Goal: Information Seeking & Learning: Learn about a topic

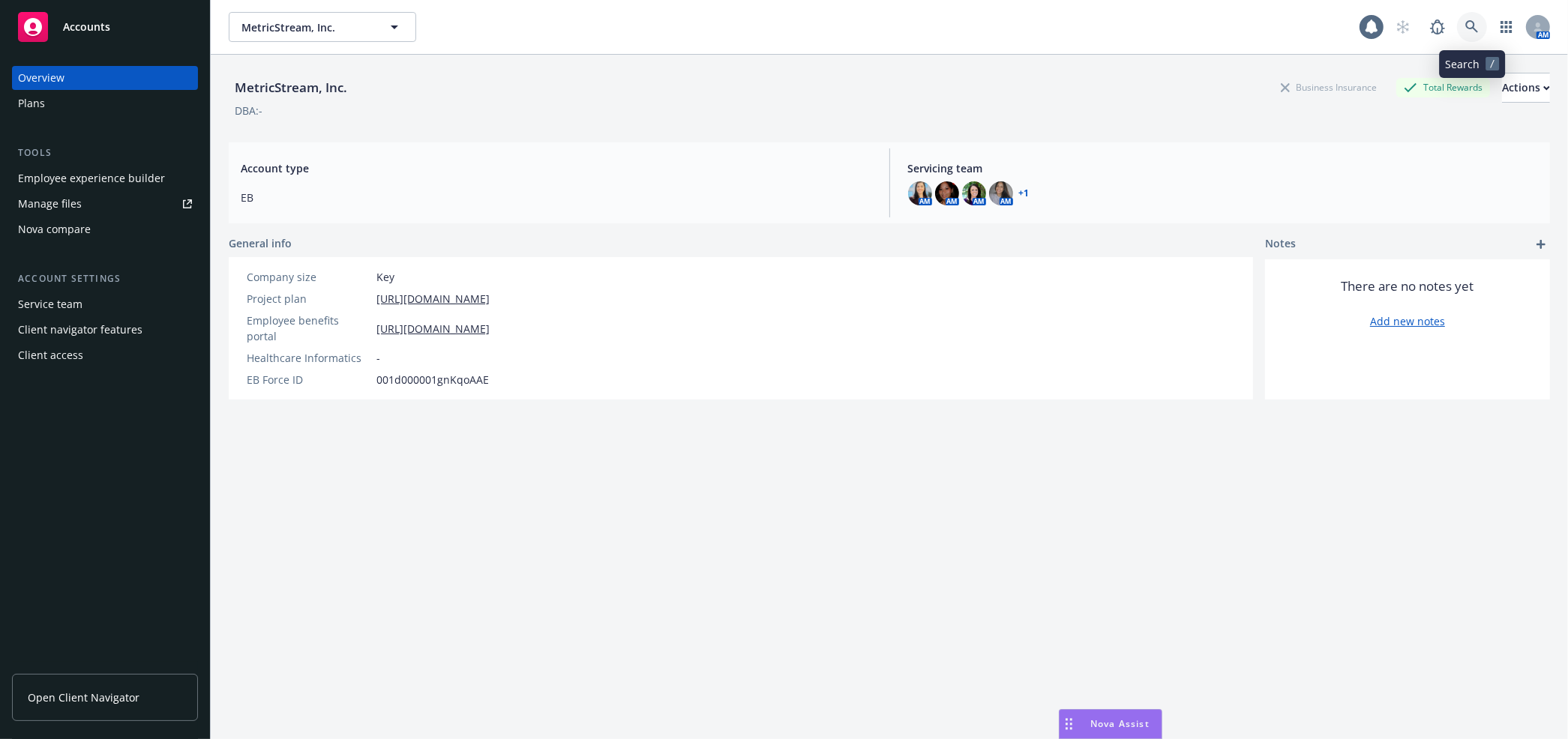
click at [1460, 34] on link at bounding box center [1471, 27] width 30 height 30
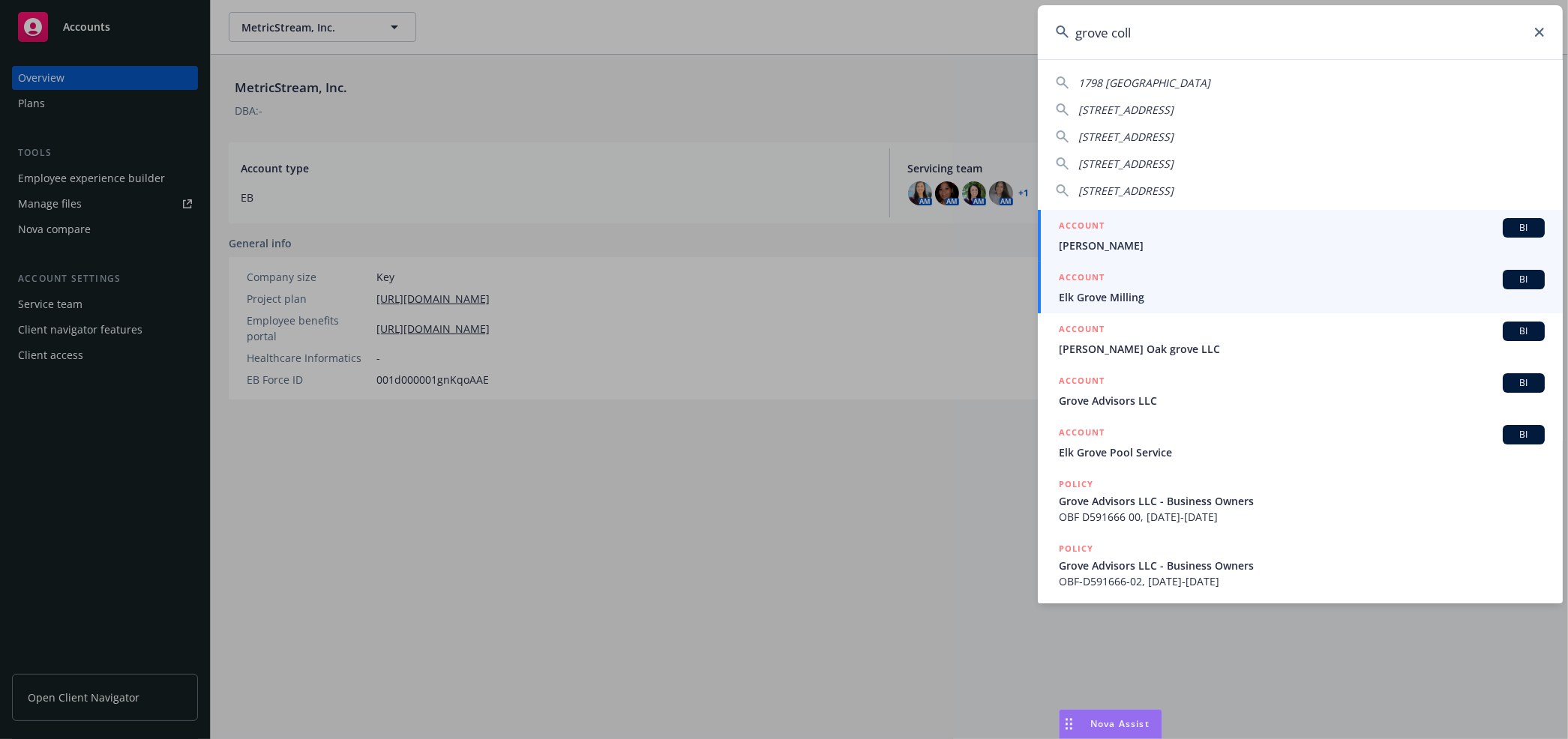
type input "grove colla"
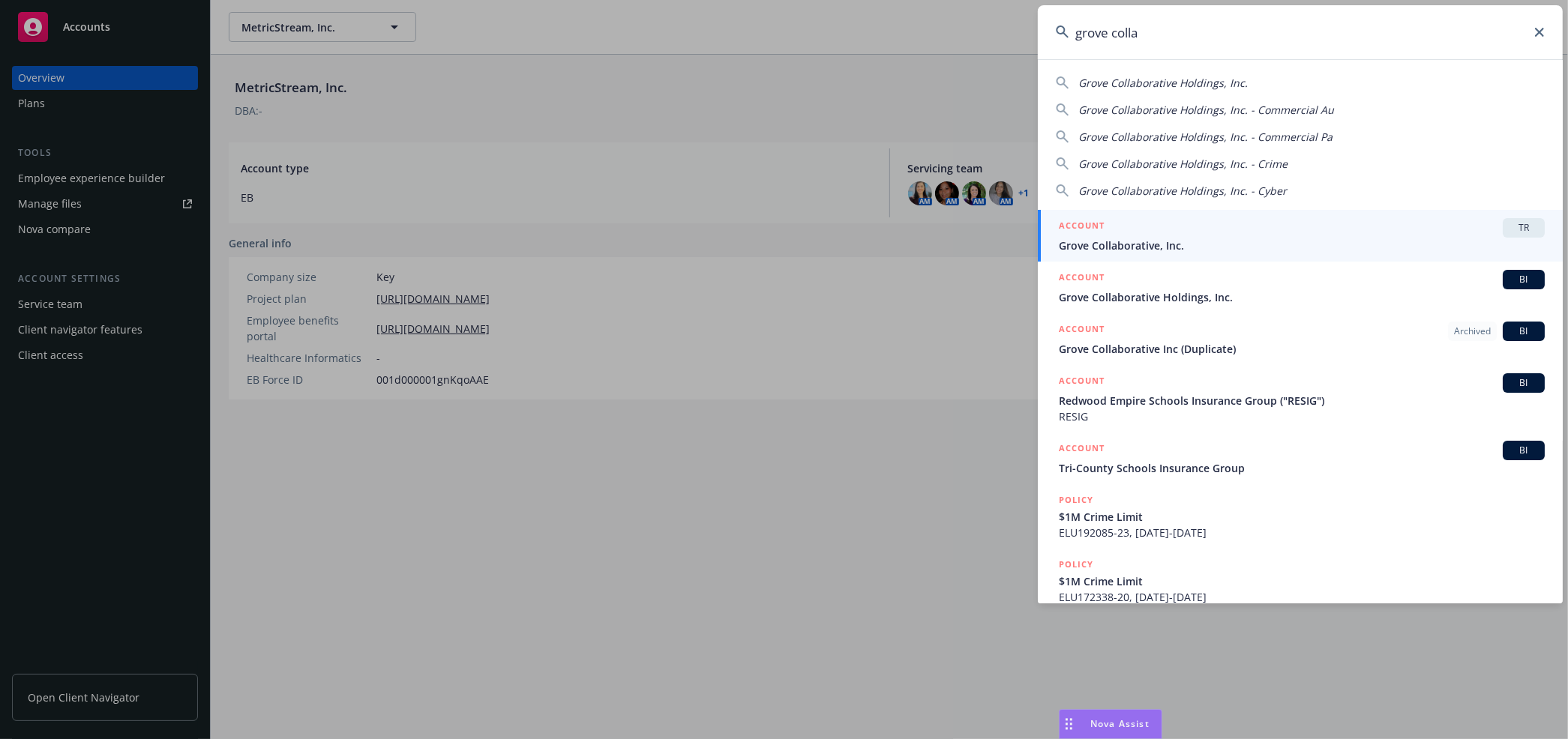
click at [1144, 258] on link "ACCOUNT TR Grove Collaborative, Inc." at bounding box center [1300, 235] width 525 height 51
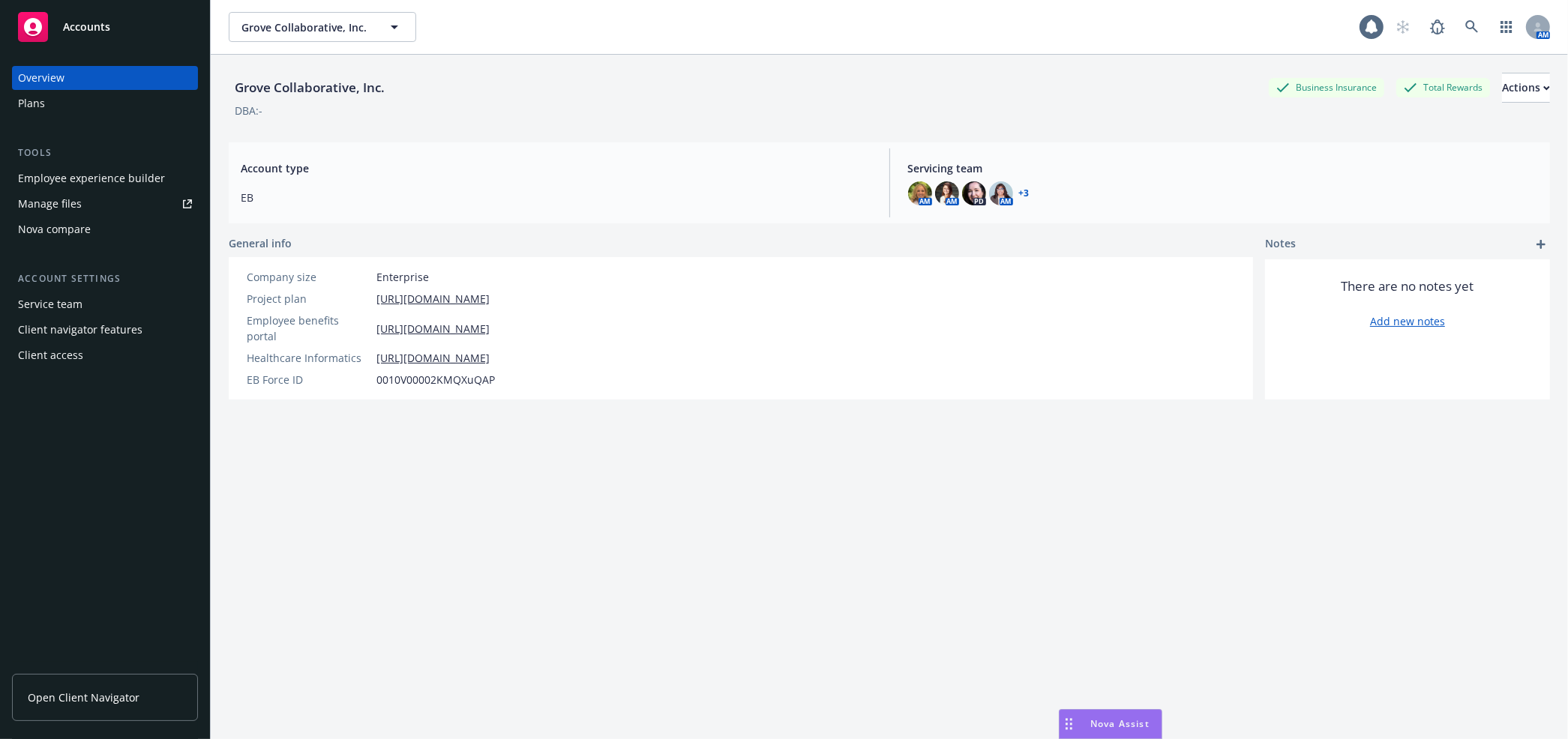
click at [136, 177] on div "Employee experience builder" at bounding box center [92, 178] width 147 height 24
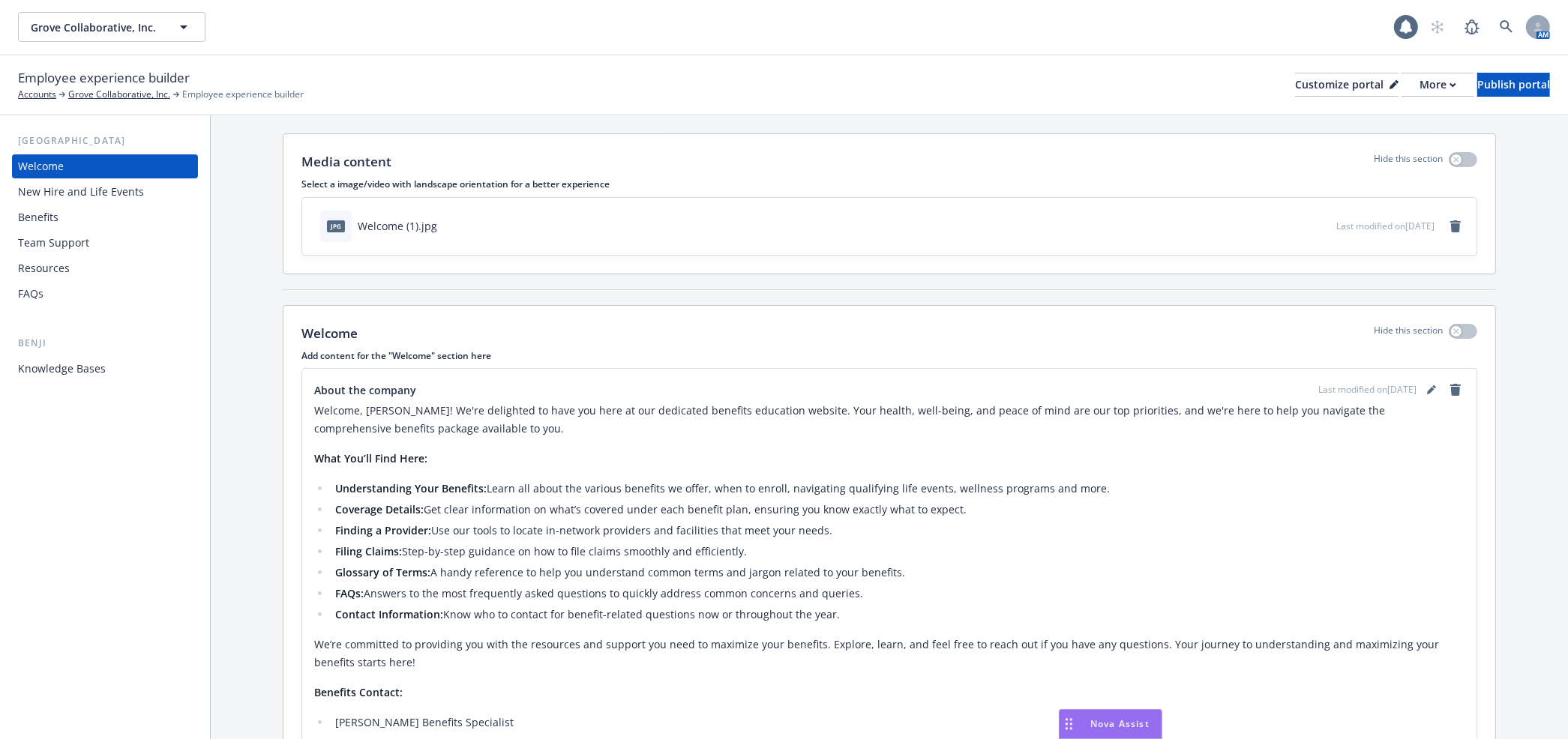
scroll to position [32, 0]
click at [76, 190] on div "New Hire and Life Events" at bounding box center [81, 192] width 126 height 24
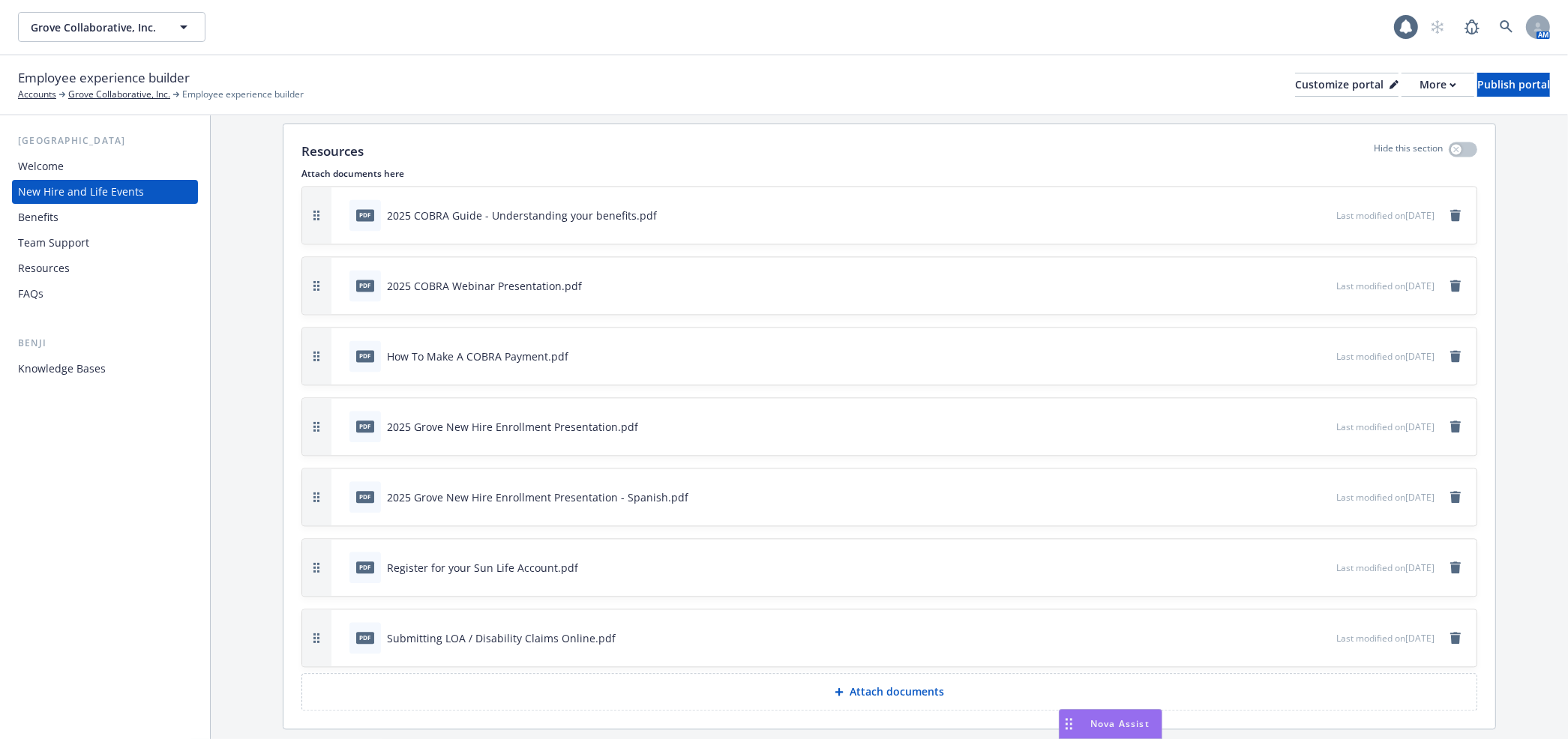
scroll to position [3679, 0]
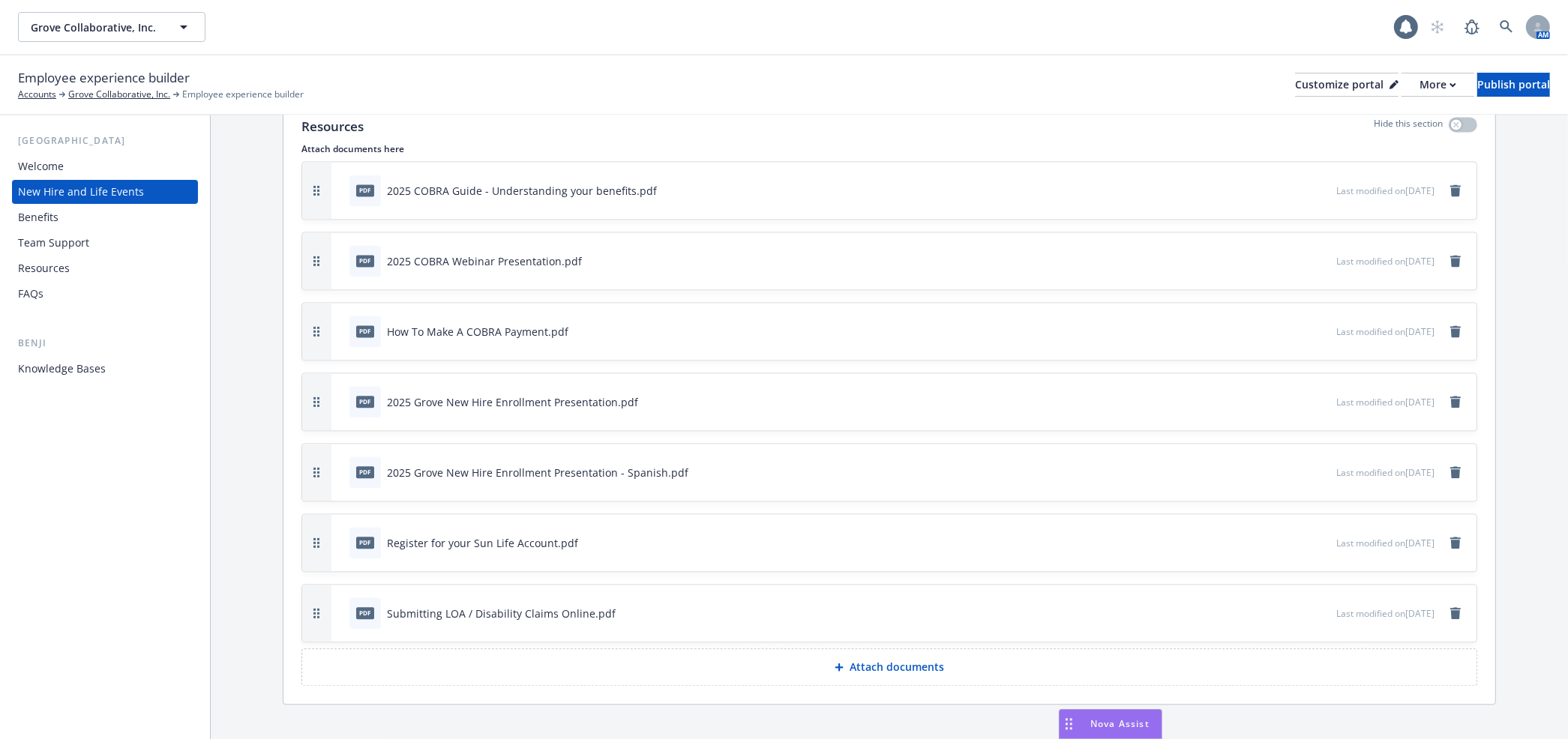
click at [74, 223] on div "Benefits" at bounding box center [105, 218] width 174 height 24
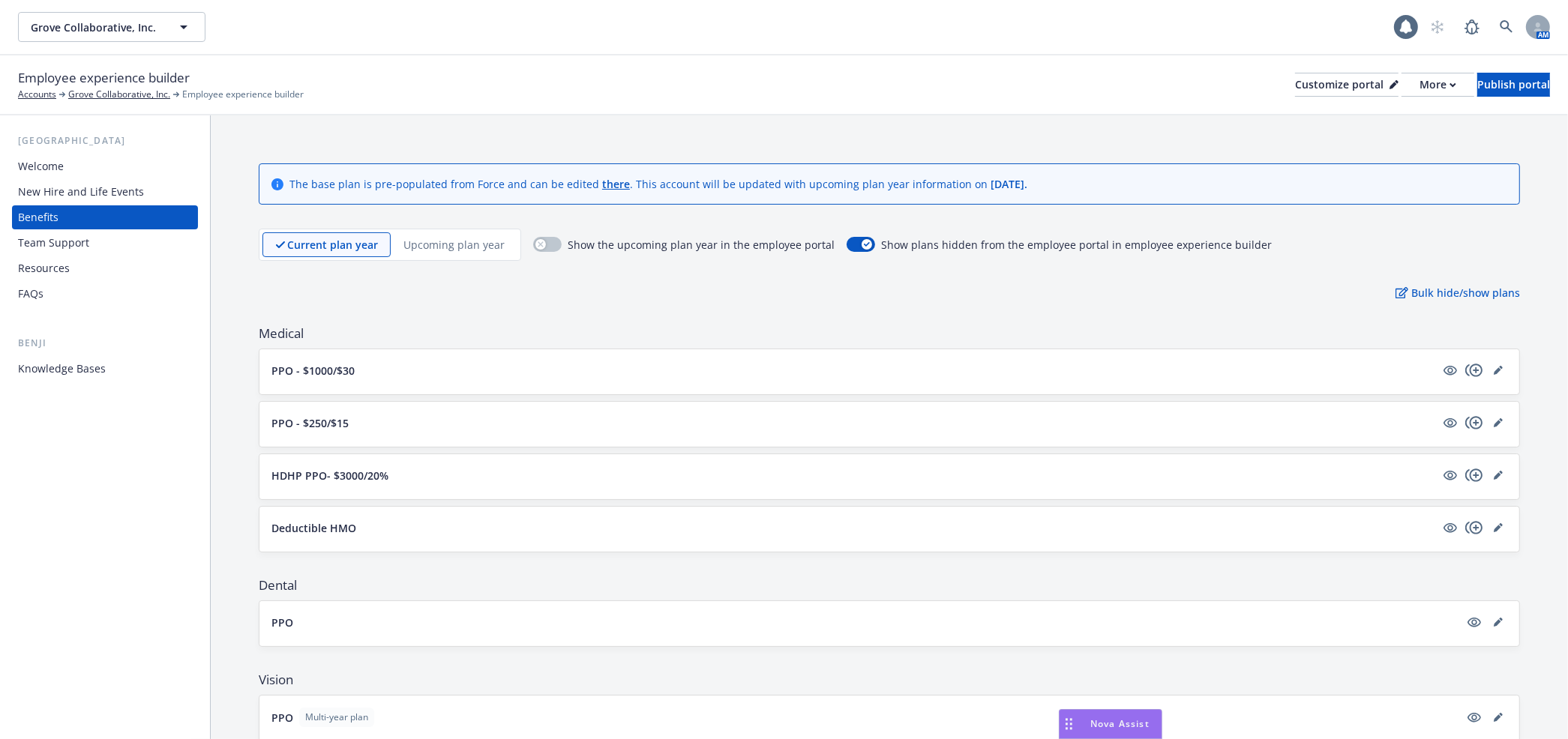
click at [523, 394] on div "Medical PPO - $1000/$30 PPO - $250/$15 HDHP PPO- $3000/20% Deductible HMO" at bounding box center [889, 438] width 1261 height 228
click at [512, 372] on button "PPO - $1000/$30" at bounding box center [853, 370] width 1164 height 16
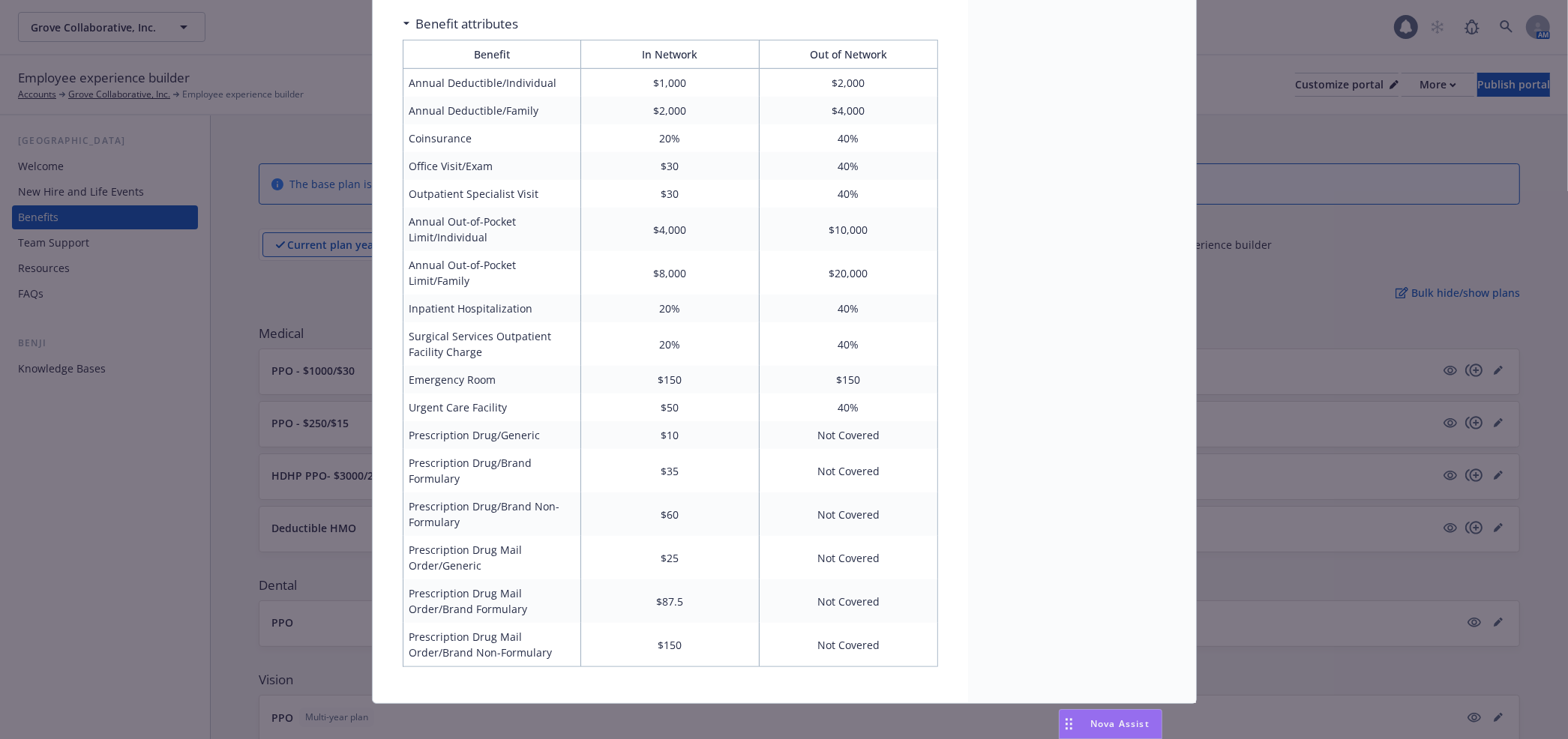
scroll to position [1238, 0]
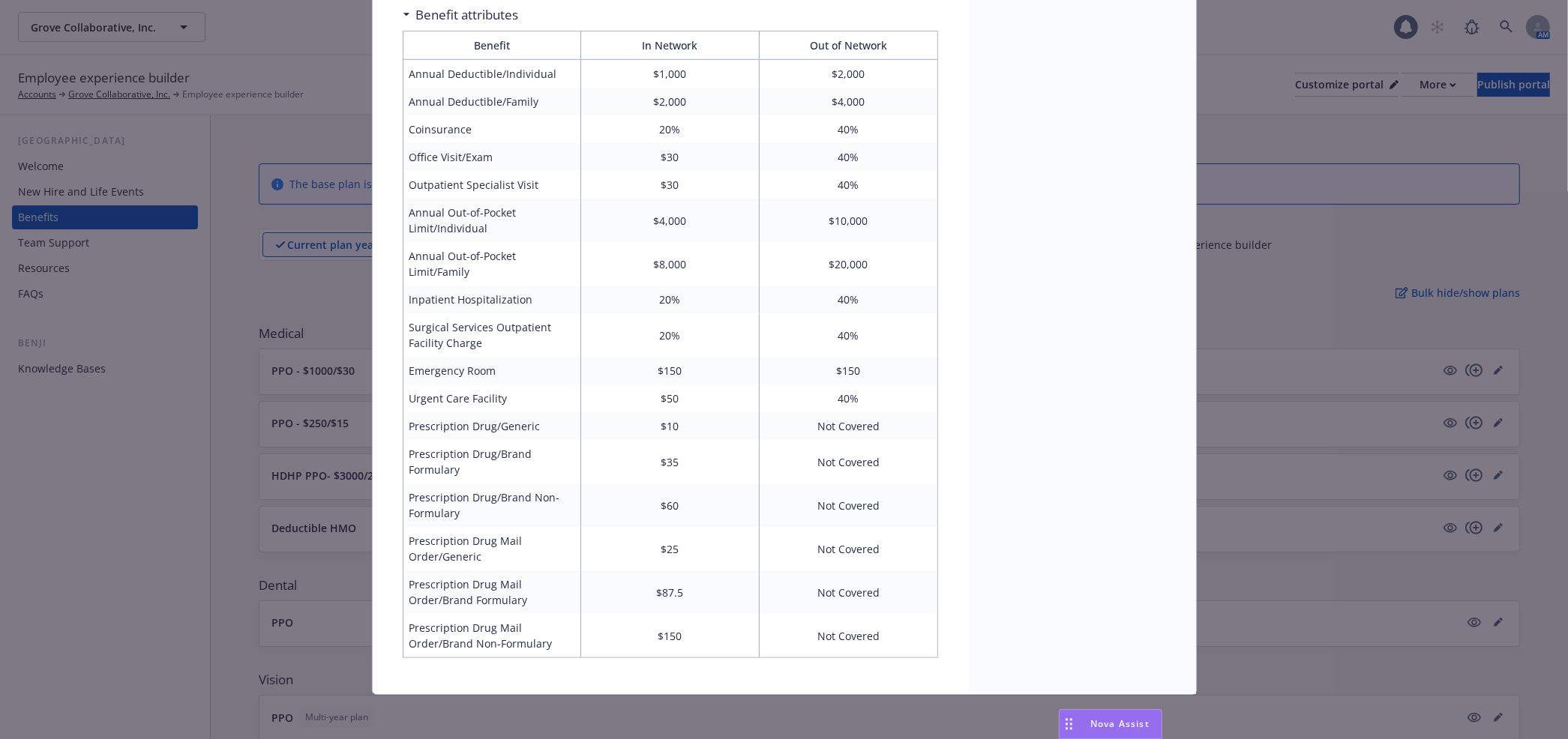
click at [453, 460] on td "Prescription Drug/Brand Formulary" at bounding box center [492, 461] width 178 height 43
click at [295, 470] on div "Medical - PPO - $1000/$30 - Medical PPO PPO - $1000/$30 Description The UMR Sel…" at bounding box center [784, 370] width 1568 height 739
click at [340, 416] on div "Medical - PPO - $1000/$30 - Medical PPO PPO - $1000/$30 Description The UMR Sel…" at bounding box center [784, 370] width 1568 height 739
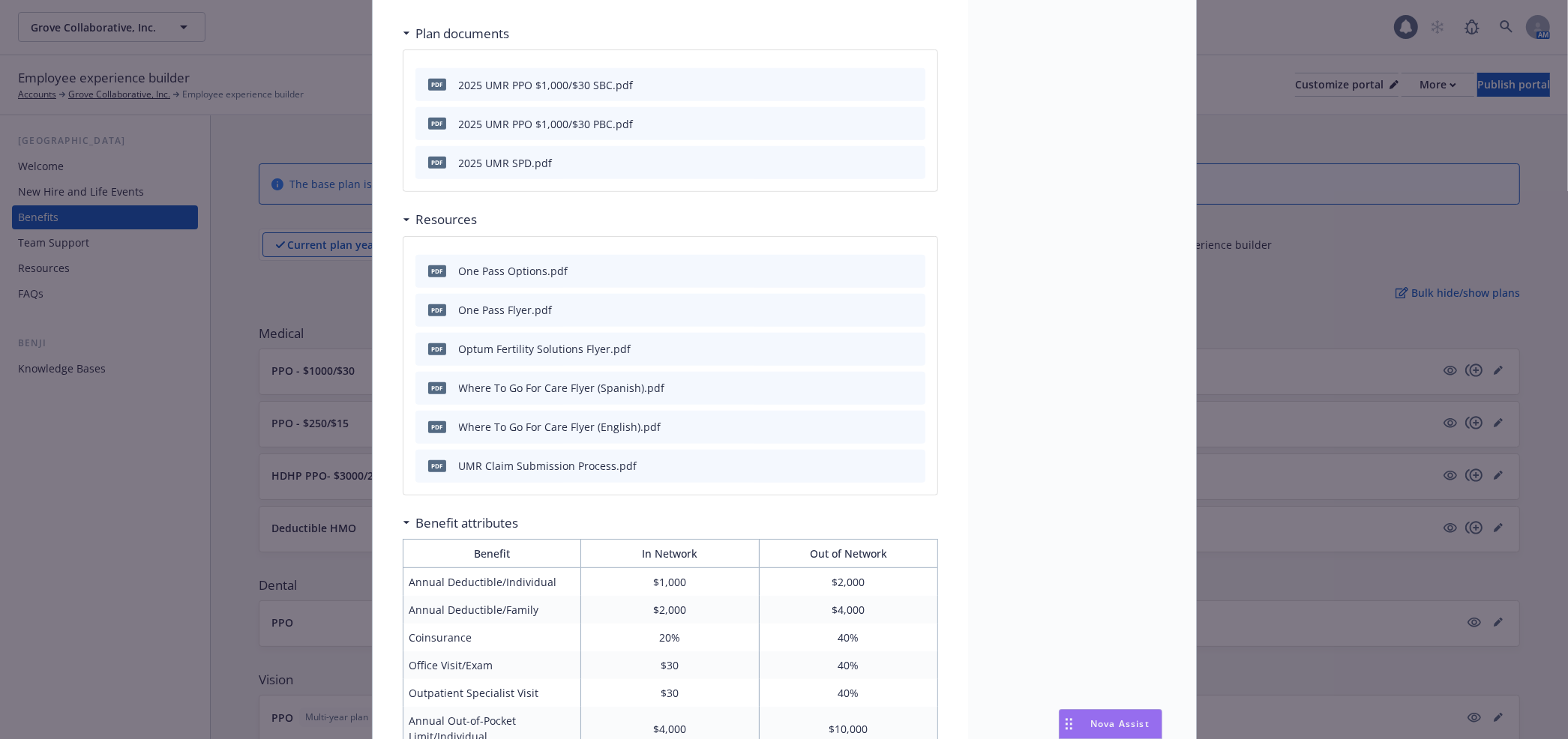
scroll to position [0, 0]
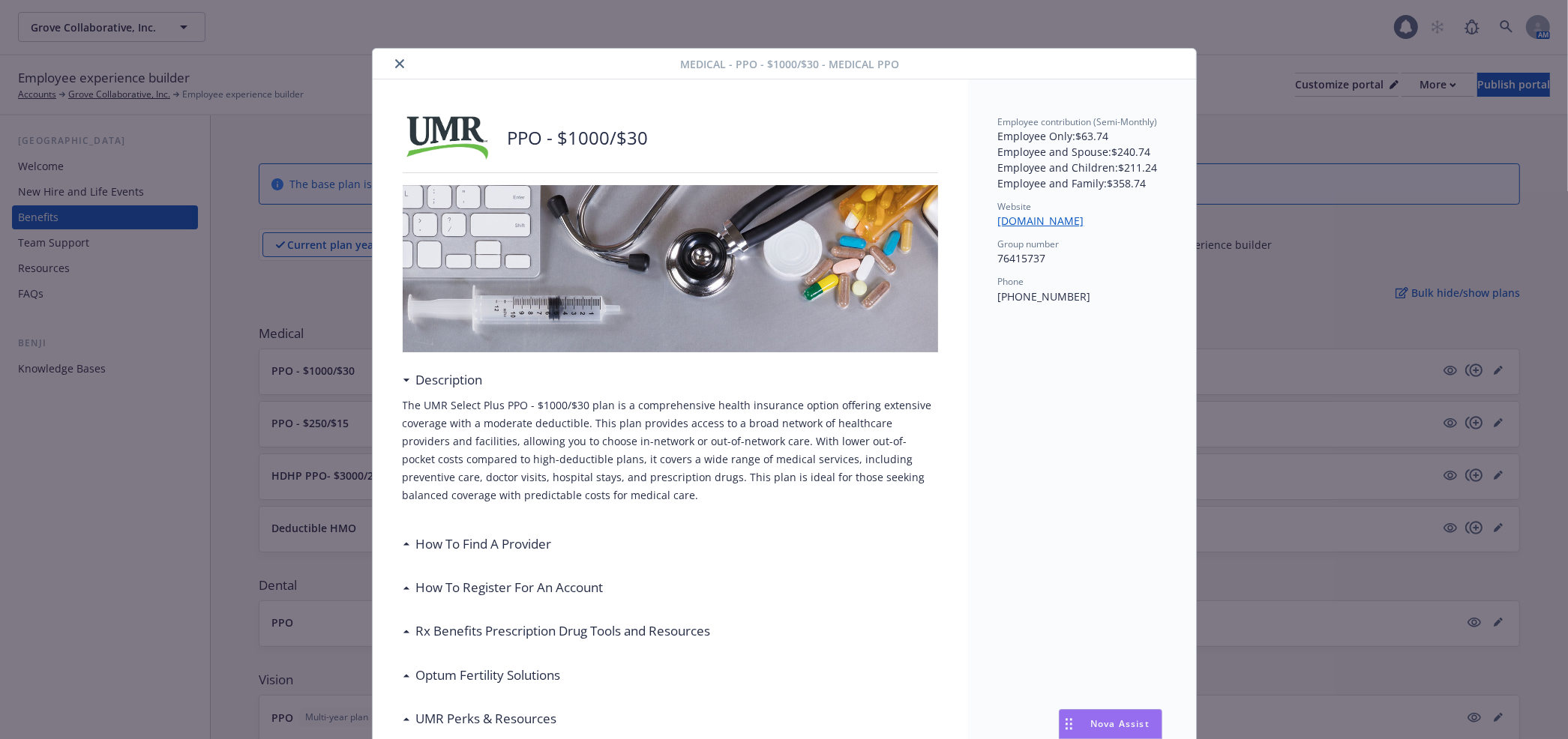
click at [393, 52] on div "Medical - PPO - $1000/$30 - Medical PPO" at bounding box center [784, 63] width 824 height 30
click at [401, 65] on icon "close" at bounding box center [400, 63] width 9 height 9
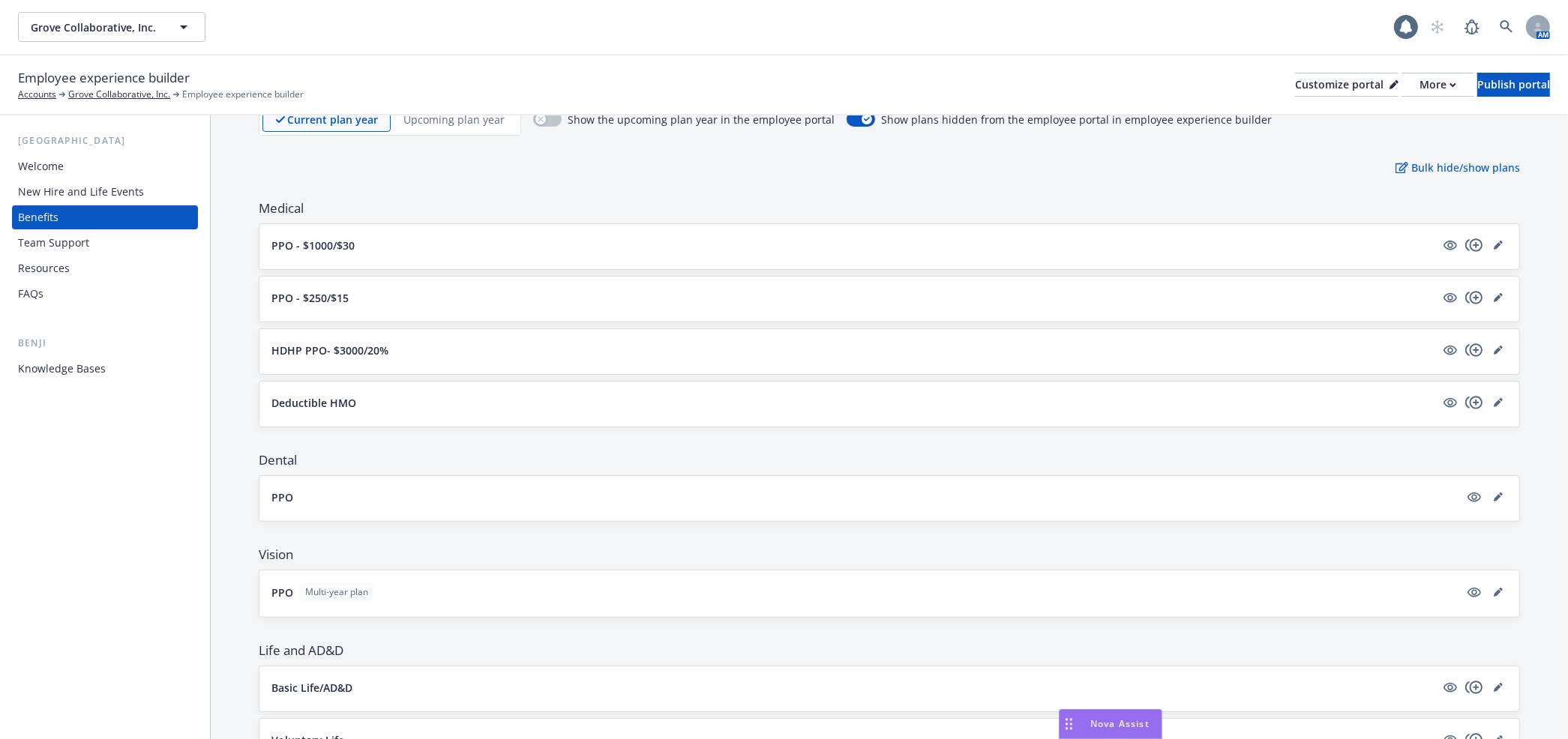
scroll to position [146, 0]
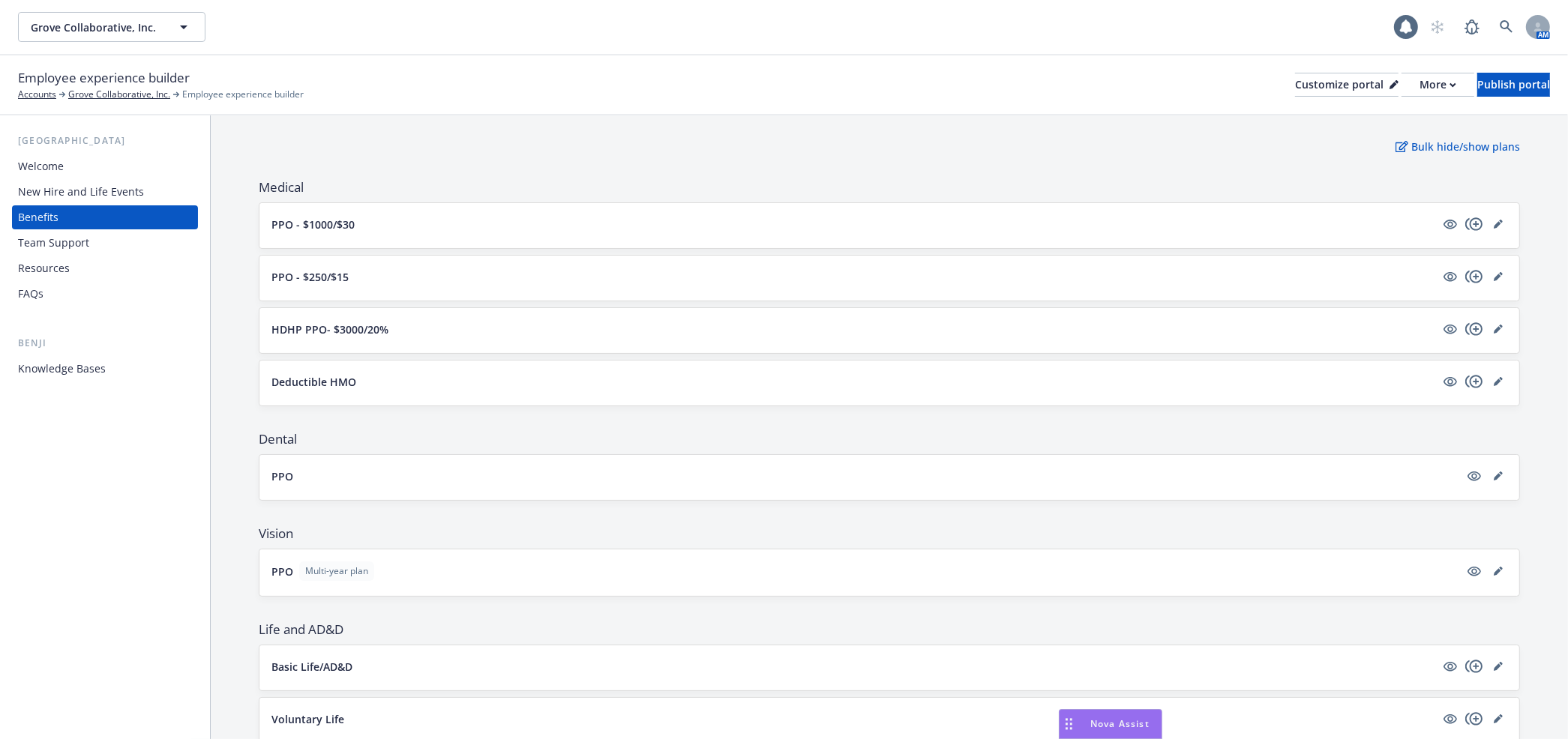
click at [430, 274] on button "PPO - $250/$15" at bounding box center [853, 277] width 1164 height 16
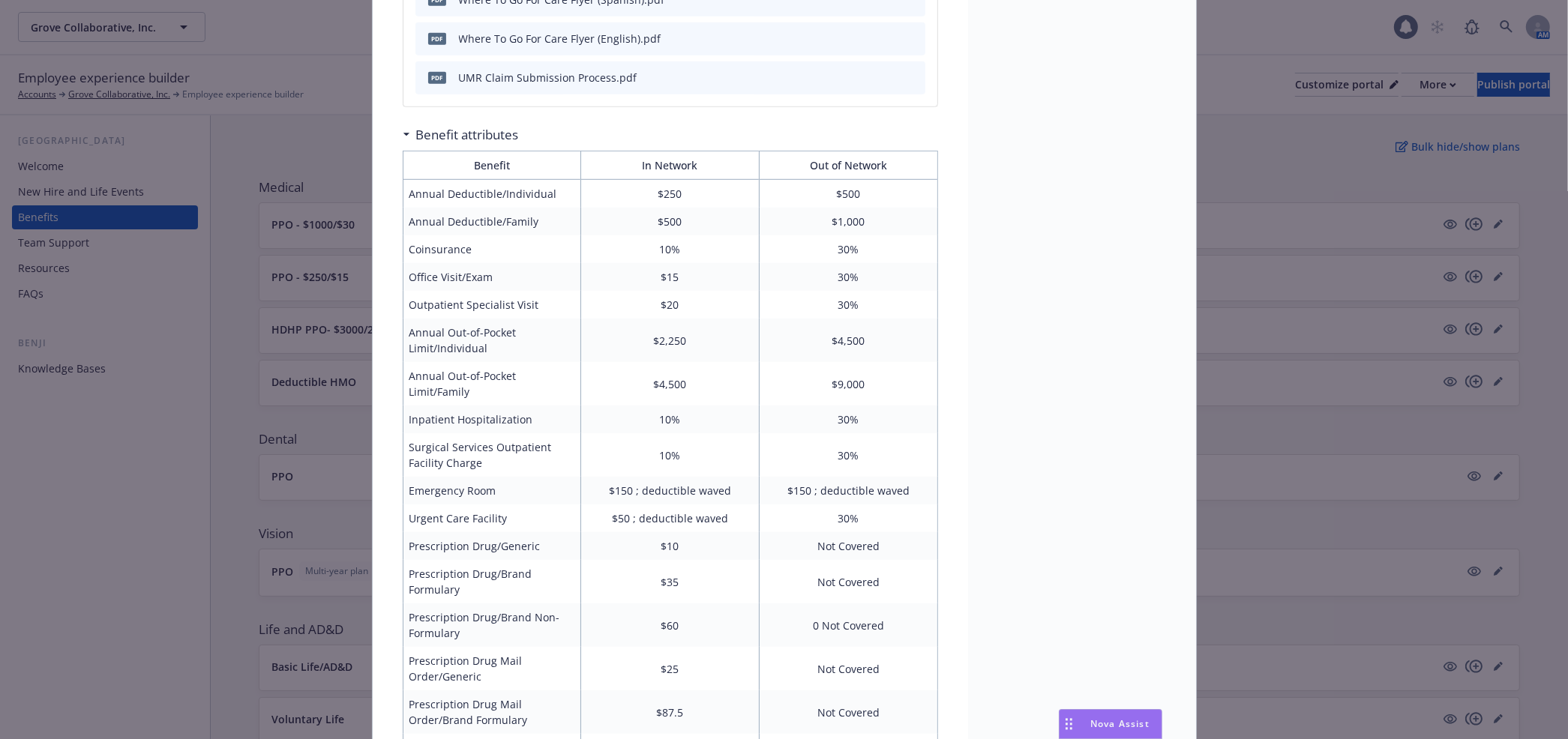
scroll to position [719, 0]
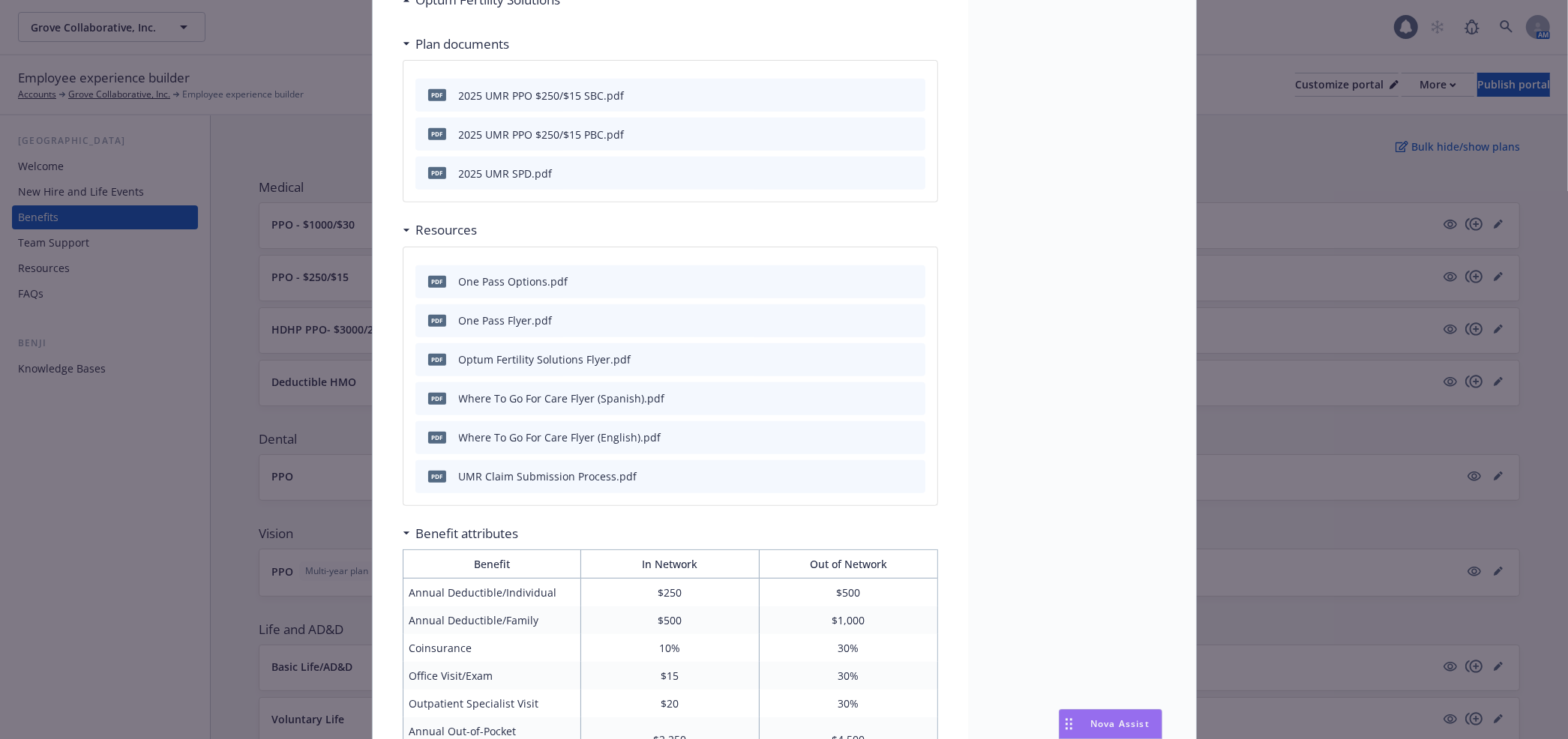
click at [289, 294] on div "Medical - PPO - $250/$15 - Medical PPO PPO - $250/$15 Description The UMR Selec…" at bounding box center [784, 370] width 1568 height 739
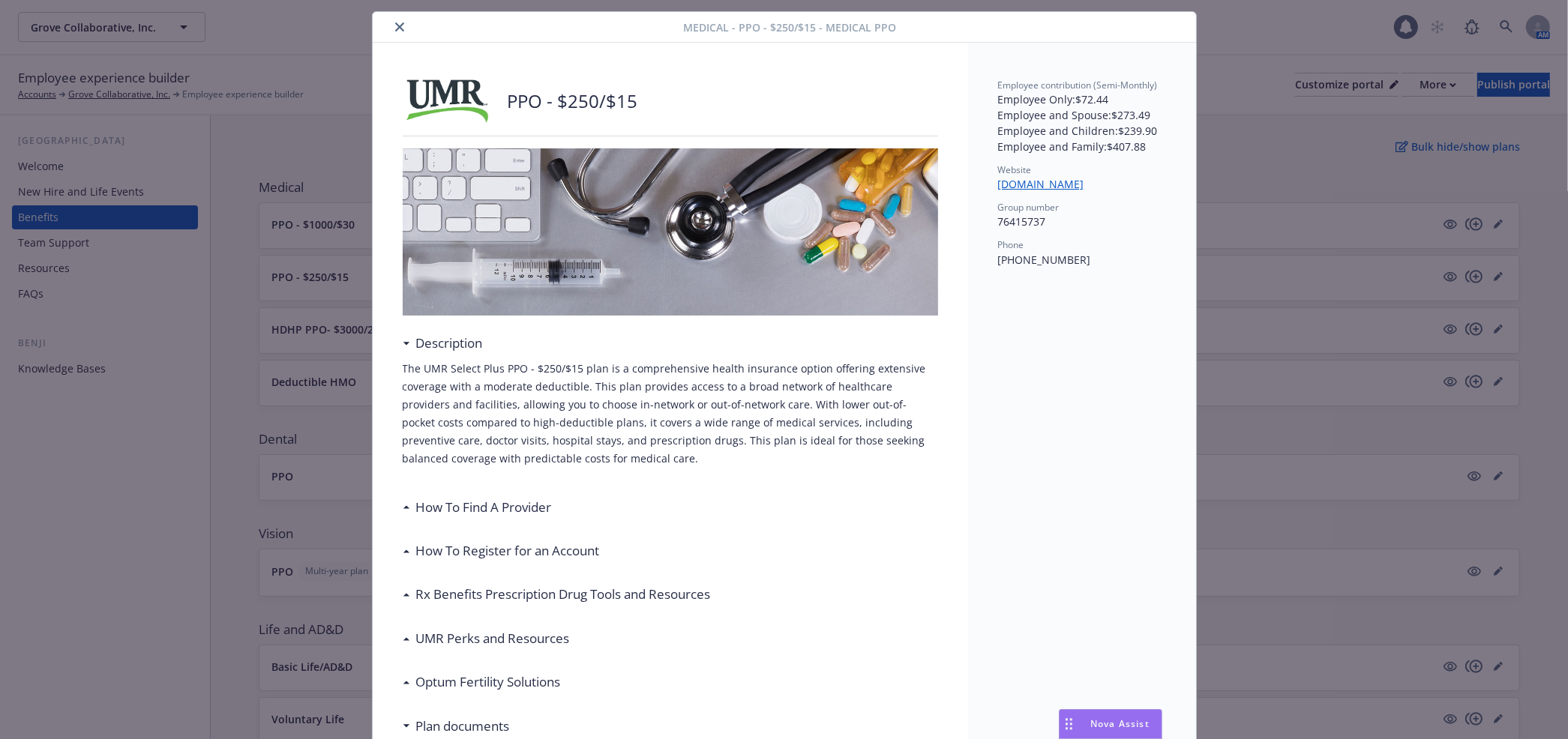
scroll to position [0, 0]
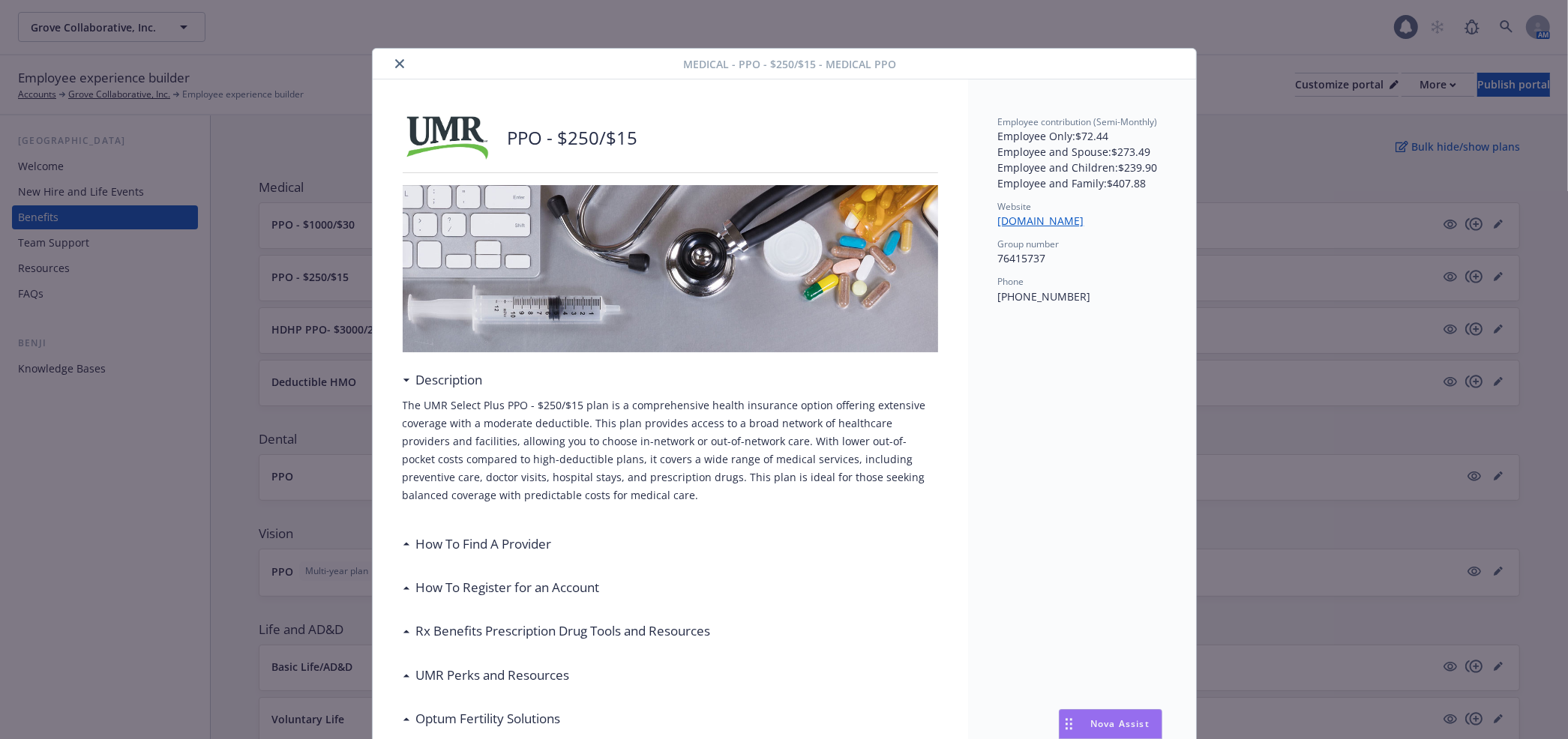
click at [398, 65] on icon "close" at bounding box center [400, 63] width 9 height 9
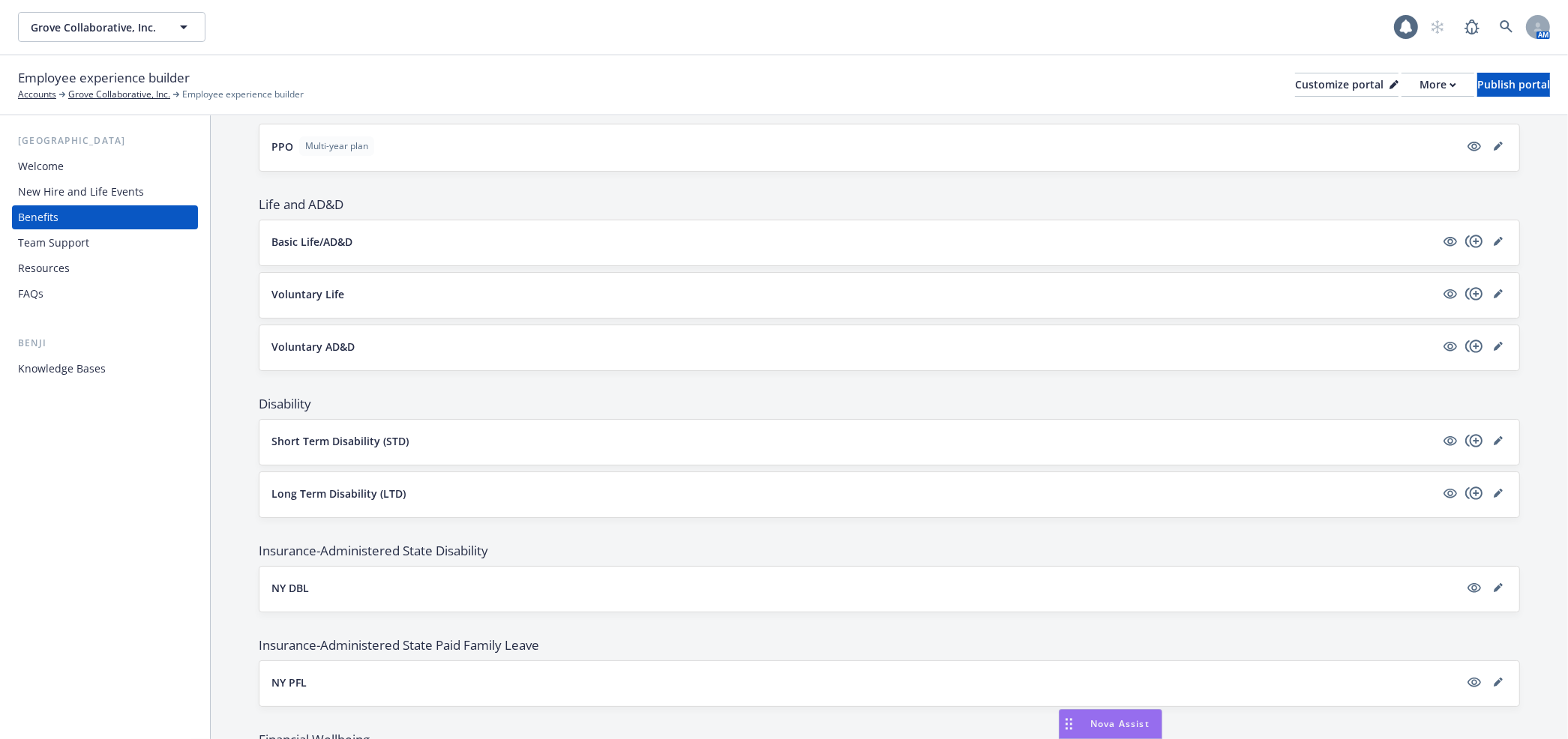
scroll to position [739, 0]
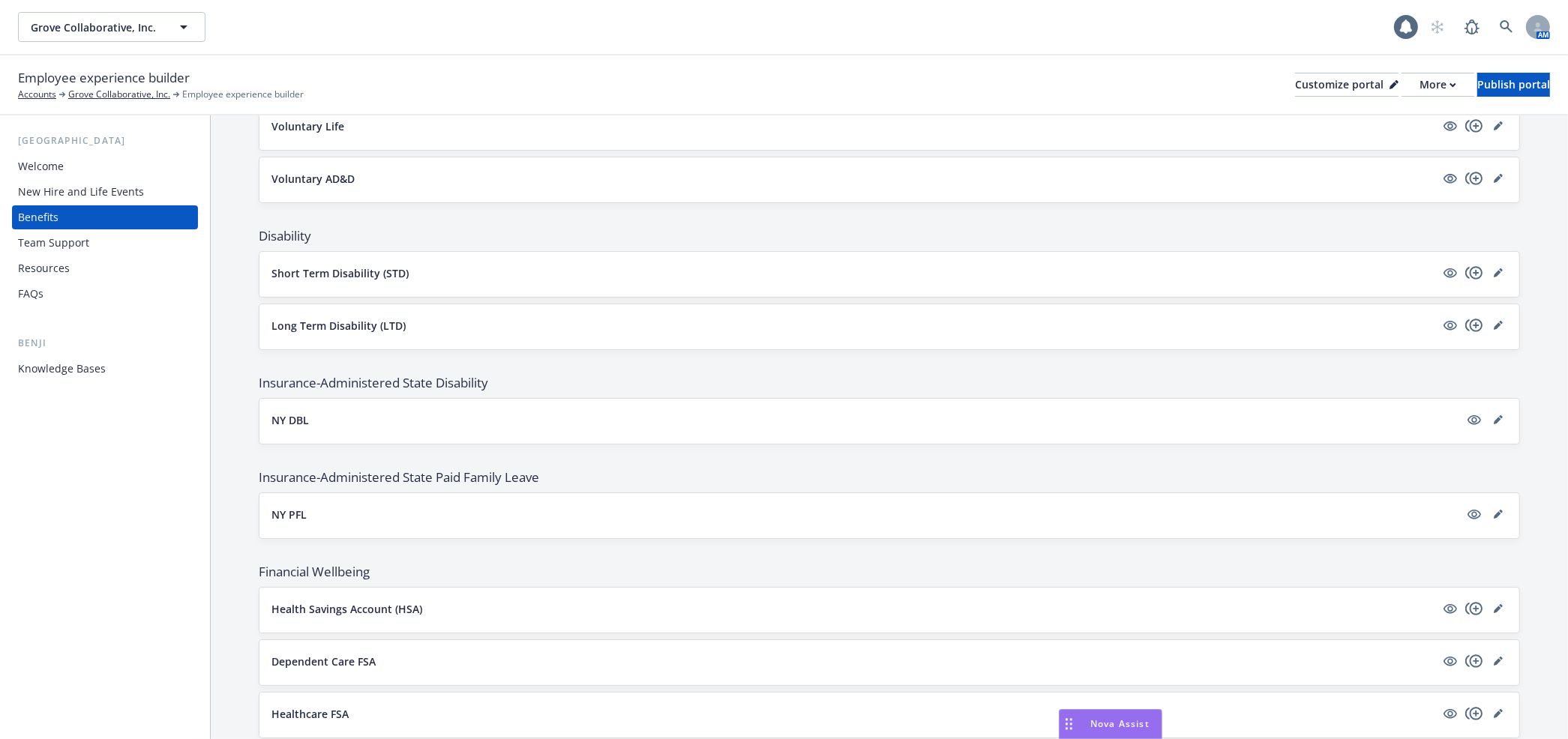
click at [428, 413] on button "NY DBL" at bounding box center [865, 420] width 1187 height 16
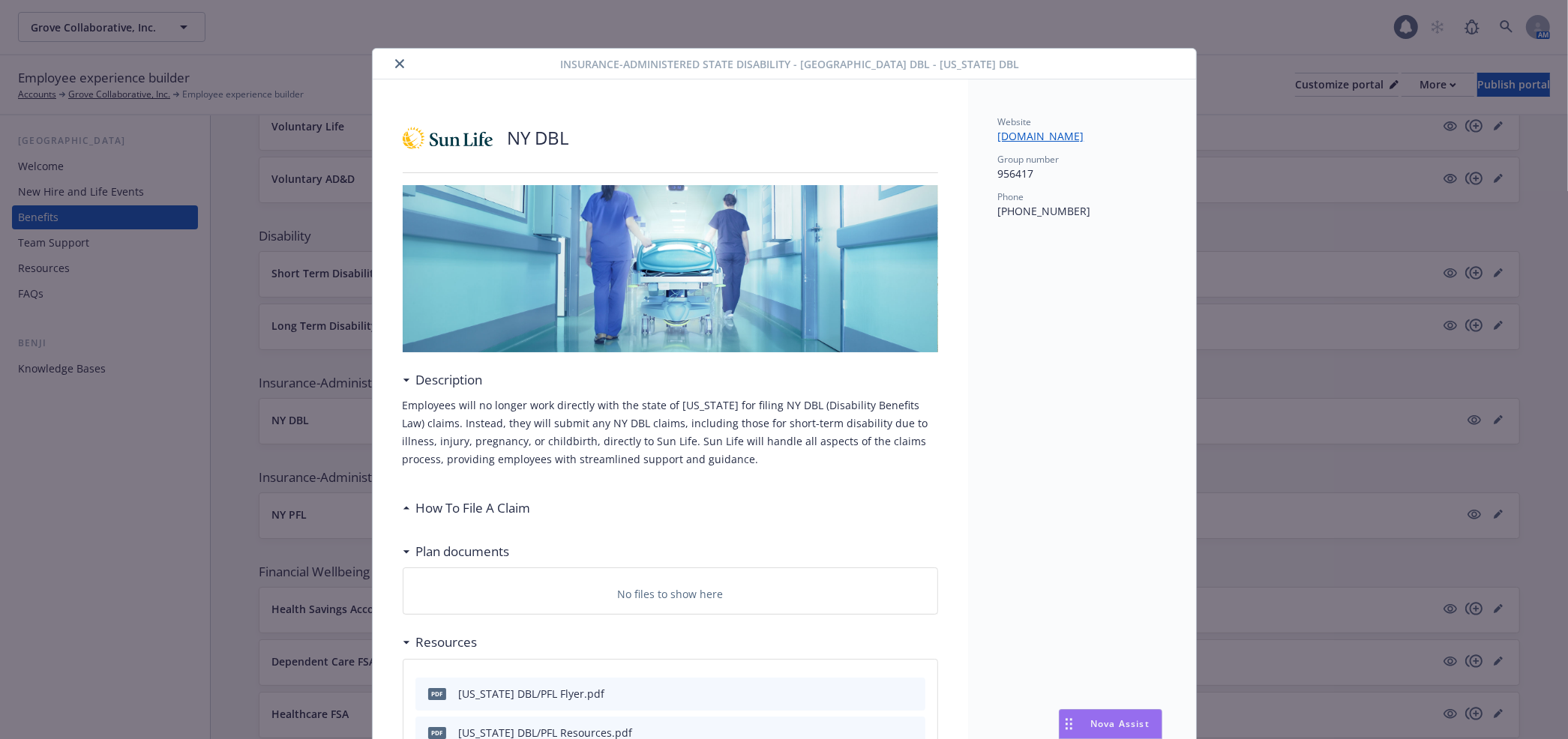
scroll to position [222, 0]
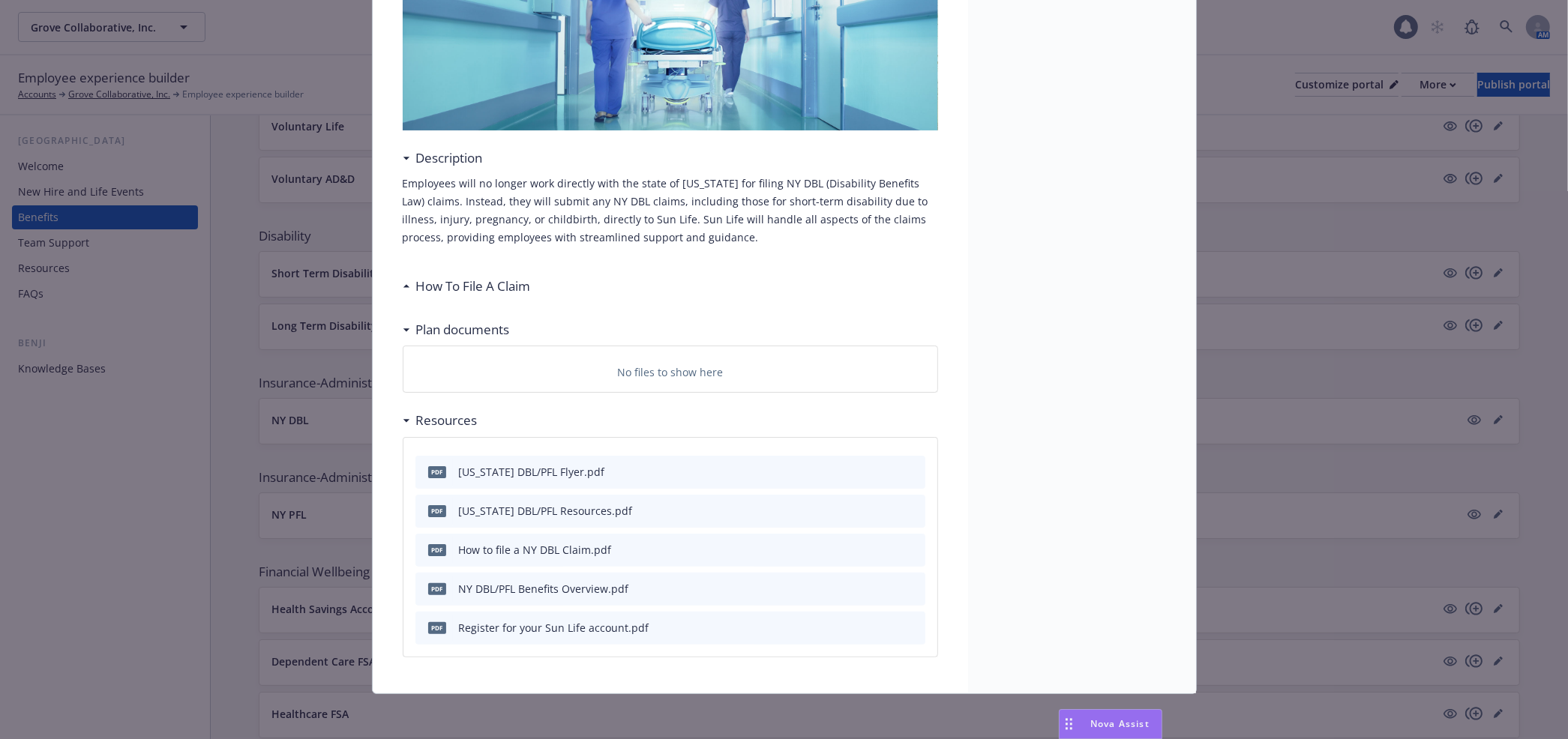
click at [264, 515] on div "Insurance-Administered State Disability - NY DBL - New York DBL NY DBL Descript…" at bounding box center [784, 370] width 1568 height 739
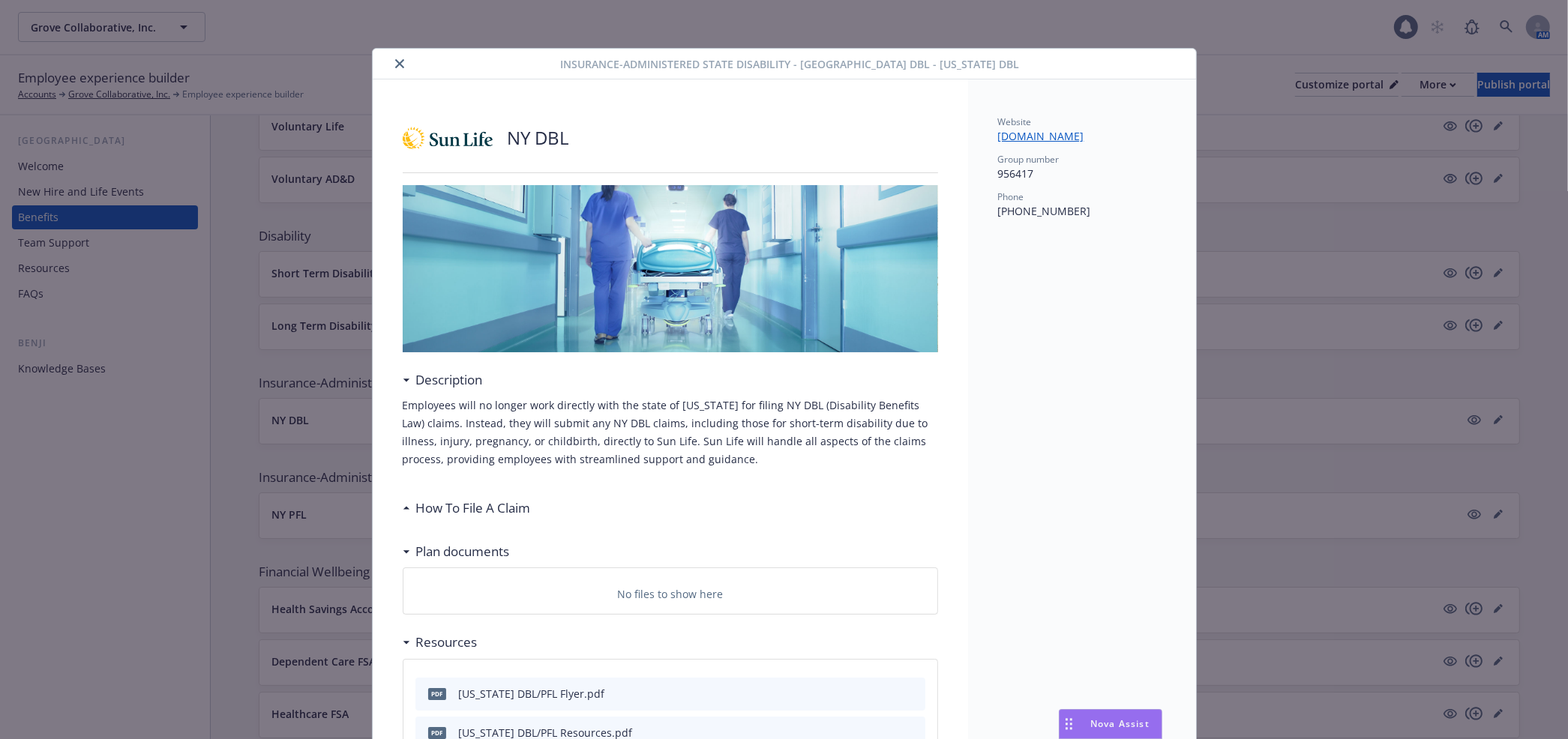
click at [392, 49] on div "Insurance-Administered State Disability - NY DBL - New York DBL" at bounding box center [784, 63] width 824 height 30
click at [400, 68] on button "close" at bounding box center [400, 64] width 18 height 18
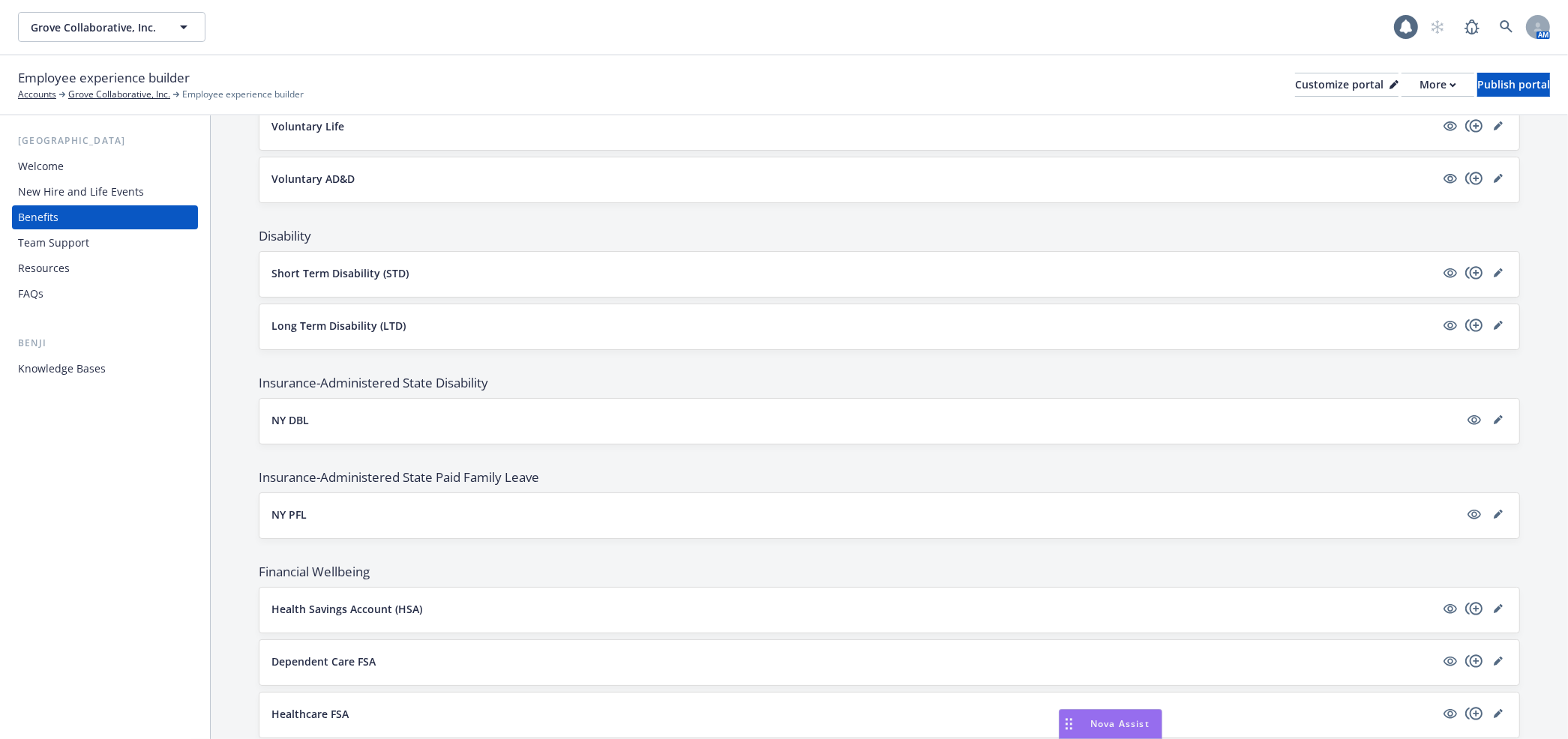
click at [73, 279] on div "Resources" at bounding box center [105, 268] width 174 height 24
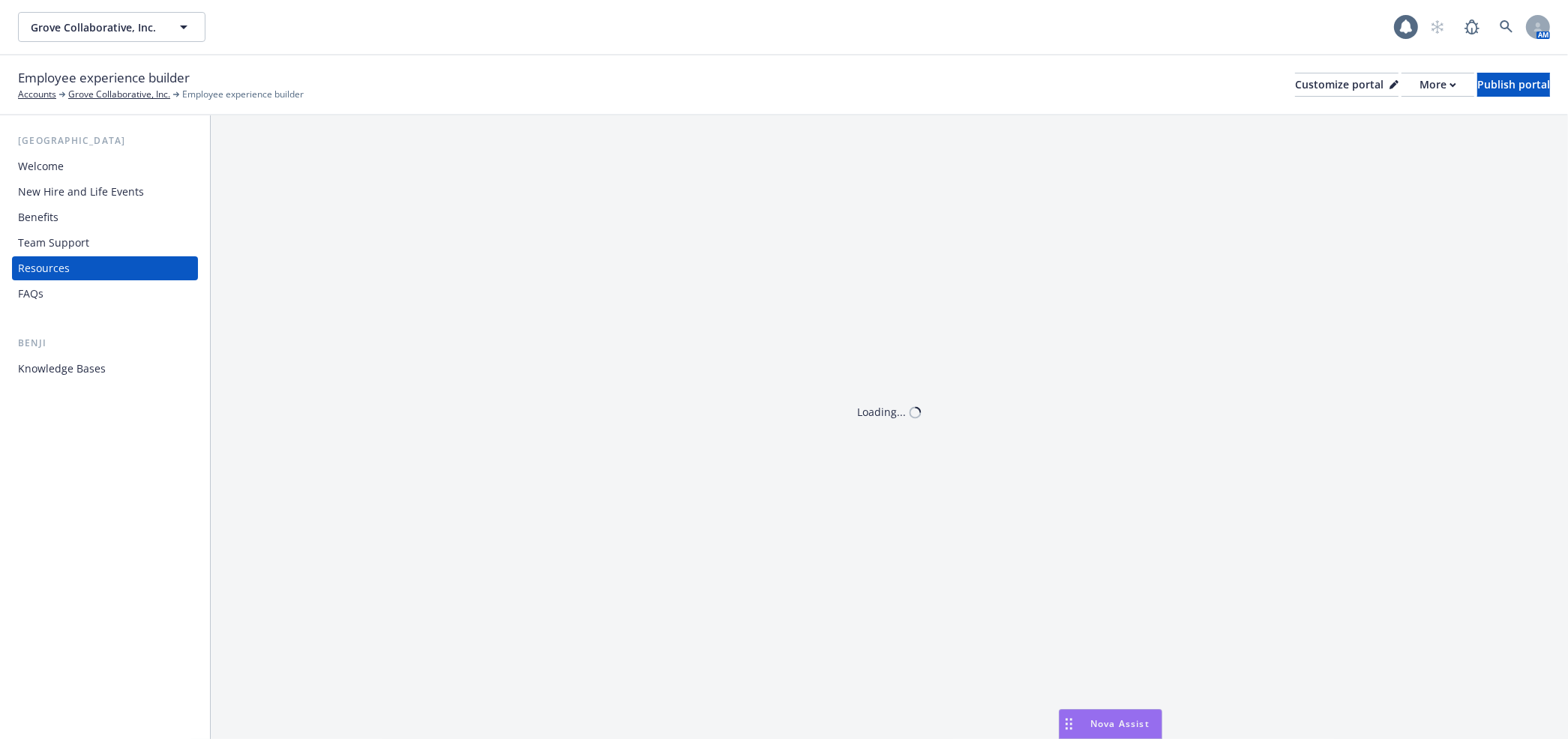
click at [73, 286] on div "FAQs" at bounding box center [105, 294] width 174 height 24
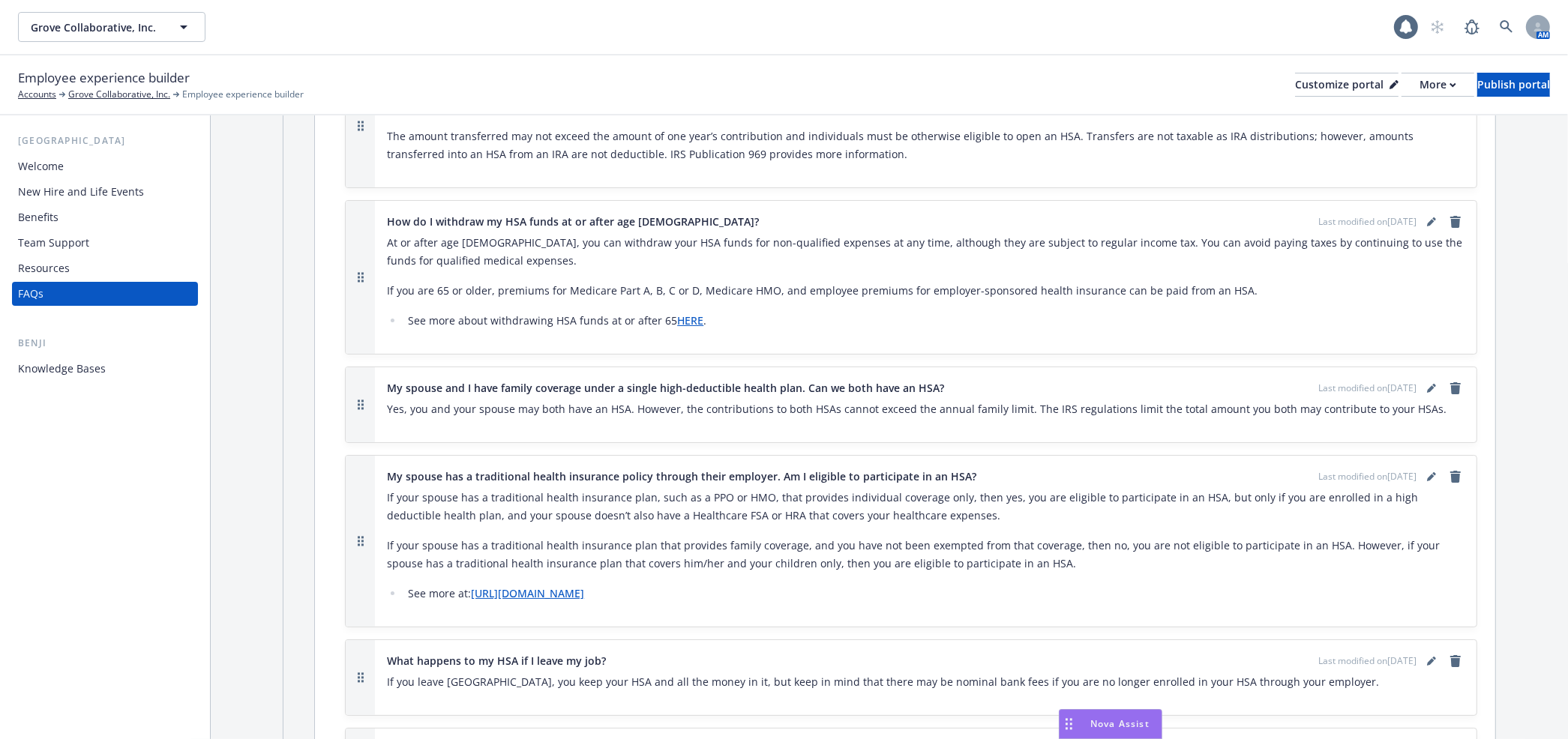
scroll to position [4809, 0]
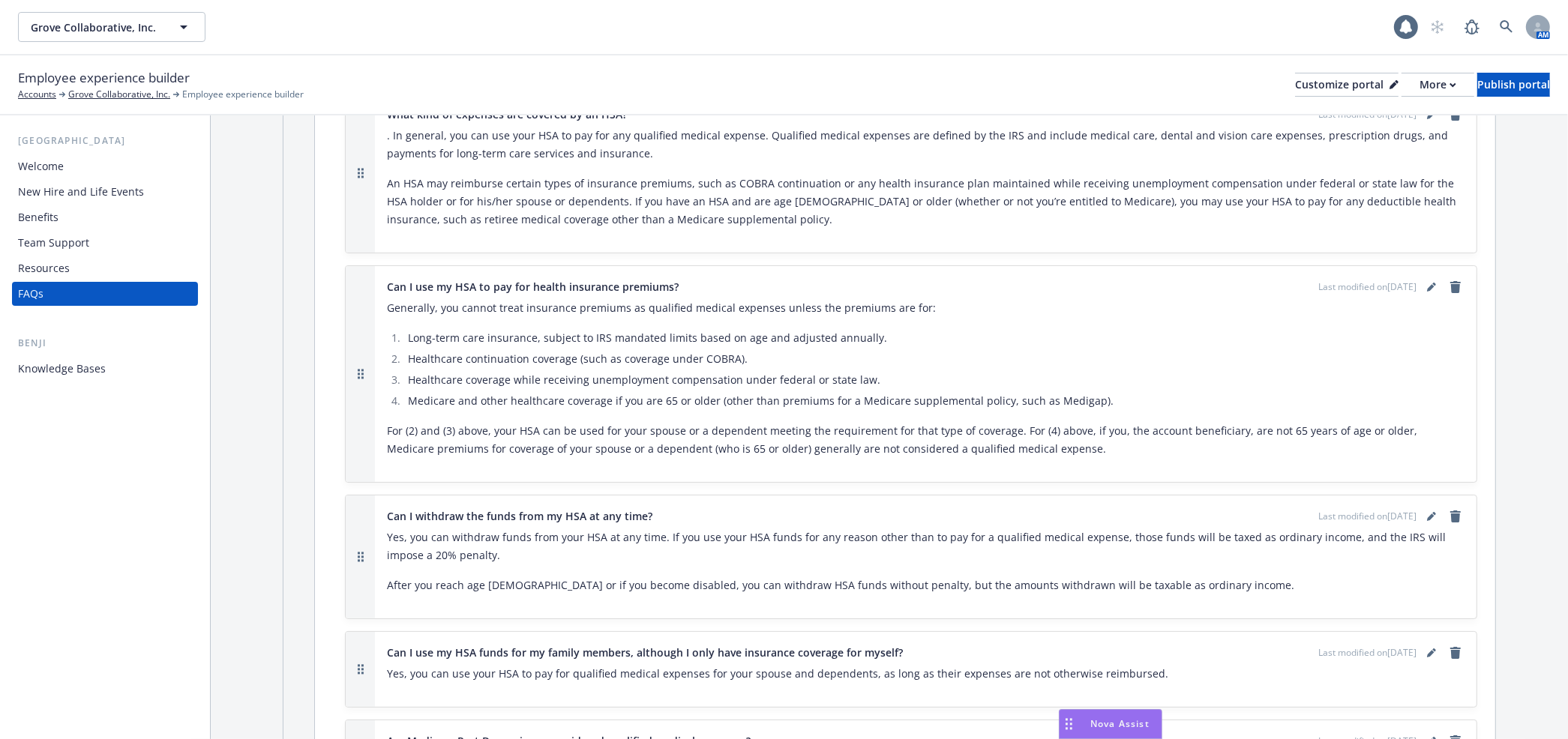
click at [96, 199] on div "New Hire and Life Events" at bounding box center [81, 192] width 126 height 24
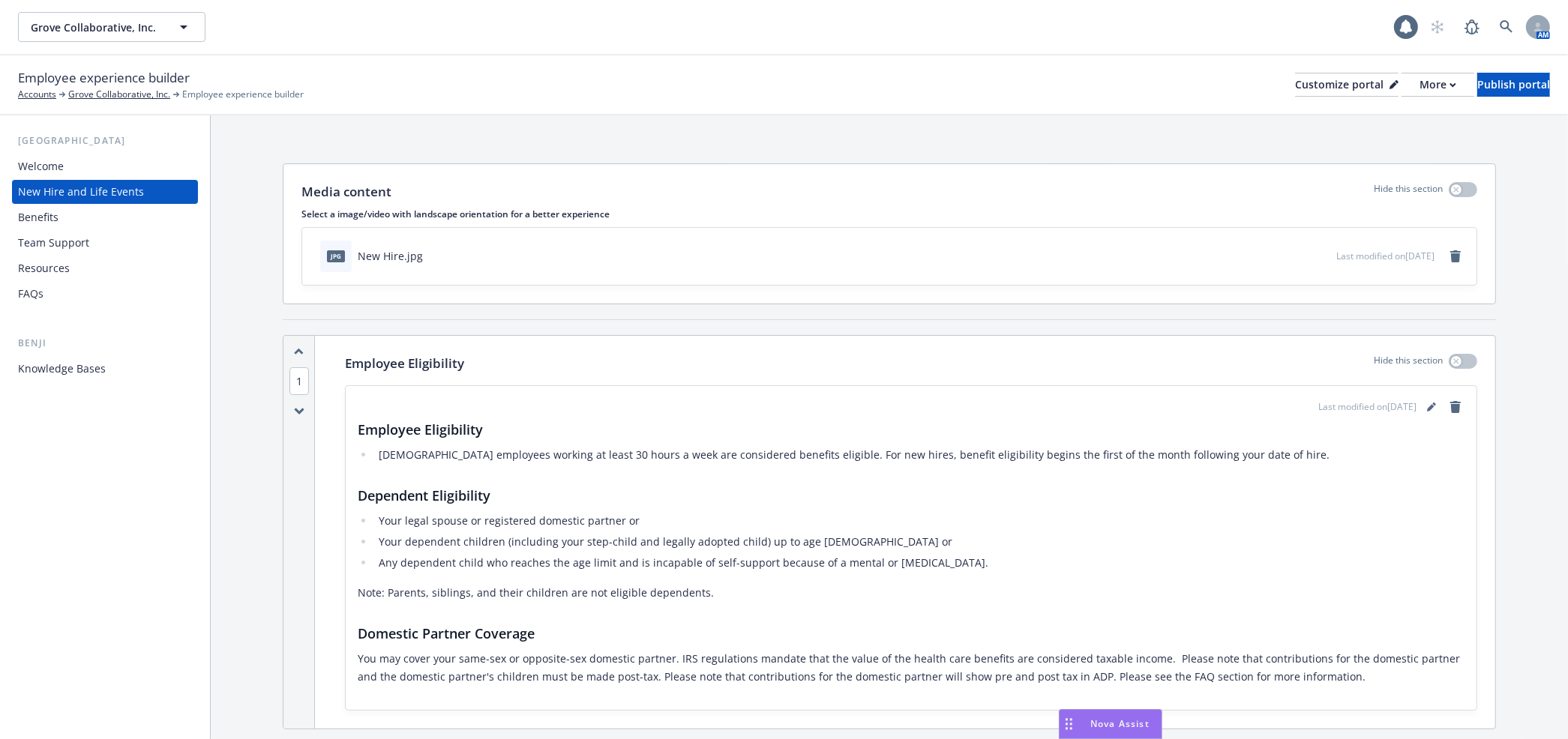
click at [111, 210] on div "Benefits" at bounding box center [105, 218] width 174 height 24
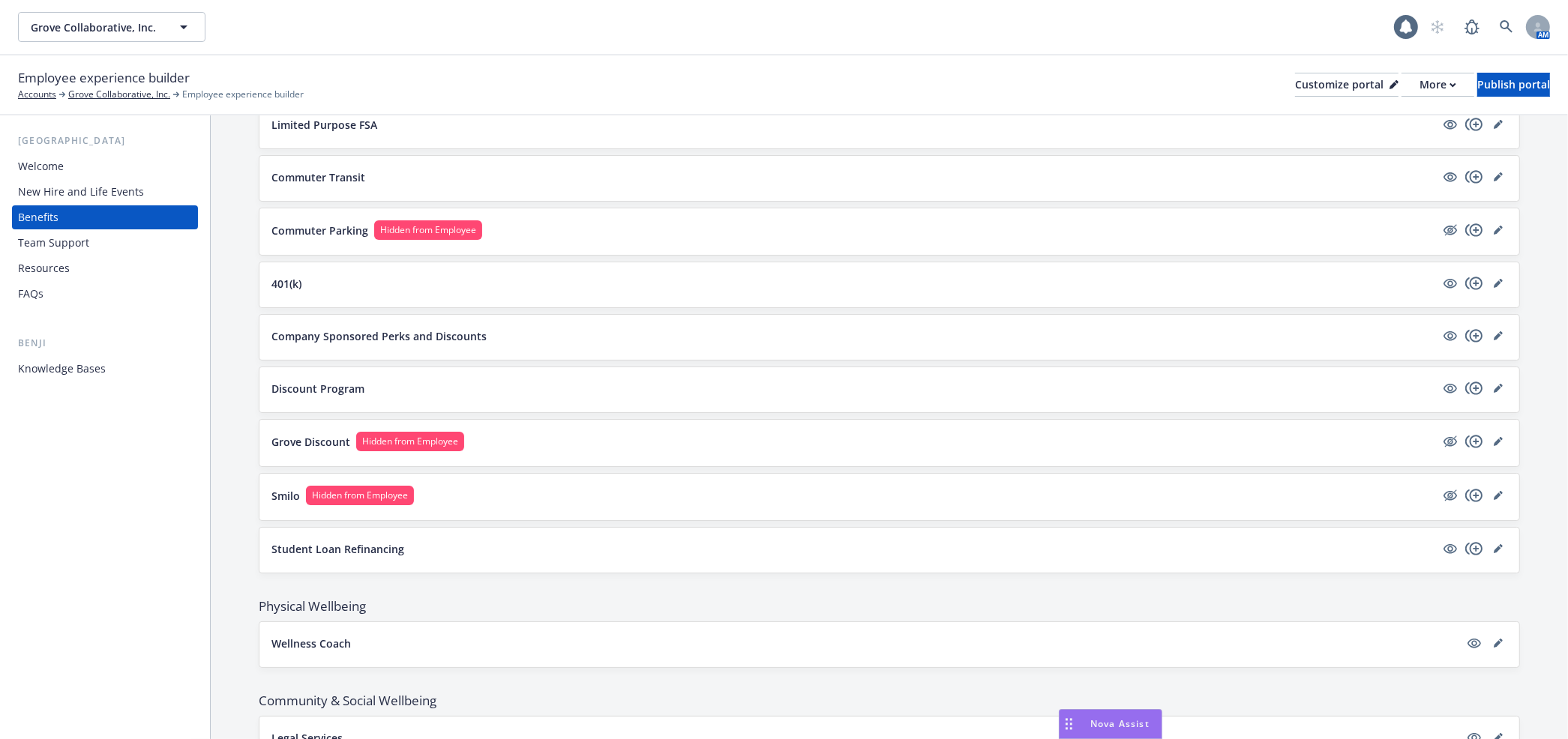
scroll to position [1435, 0]
